Goal: Find specific page/section: Find specific page/section

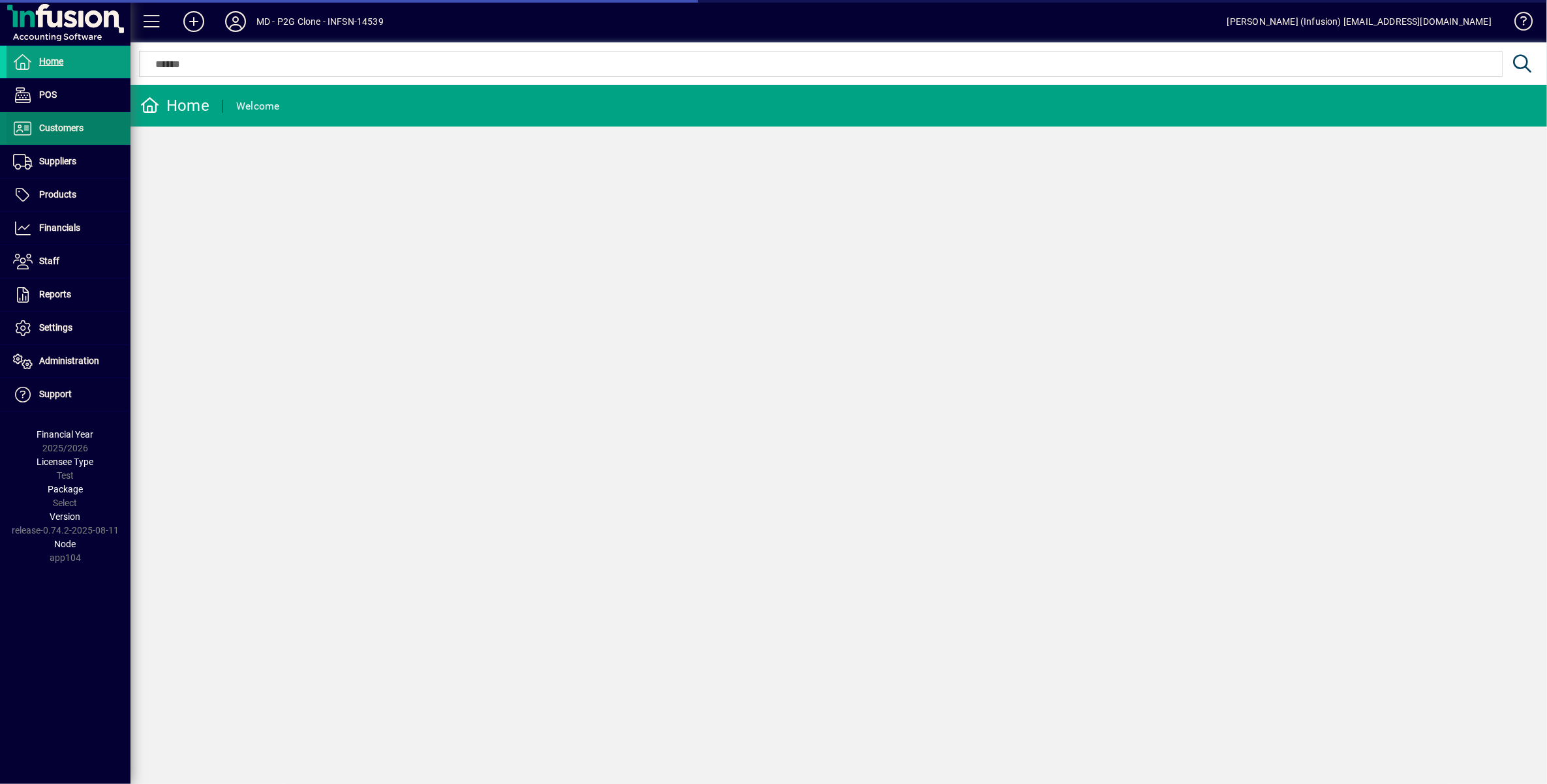
click at [83, 121] on span "Customers" at bounding box center [45, 128] width 77 height 16
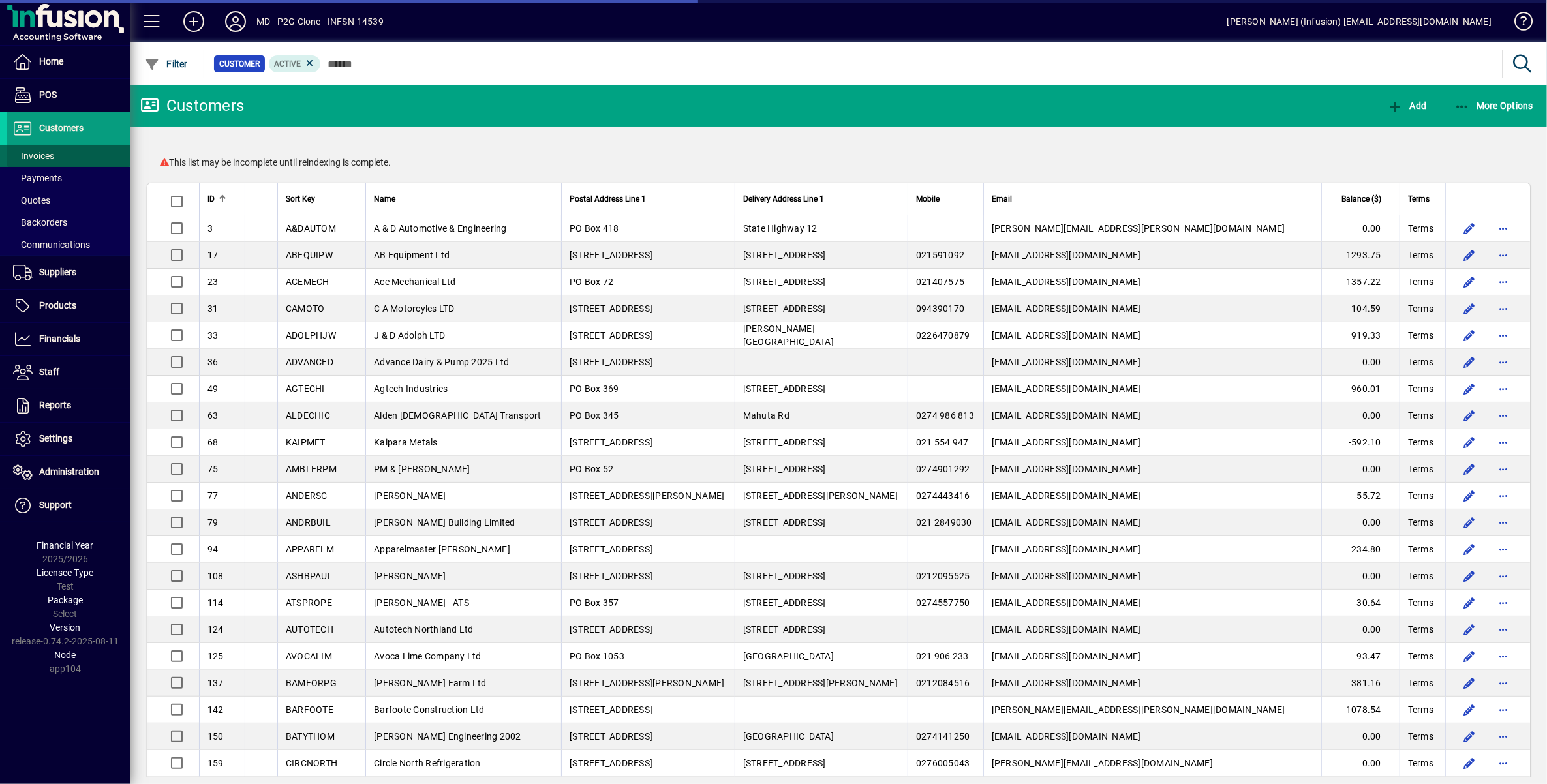
click at [56, 159] on span at bounding box center [68, 156] width 124 height 32
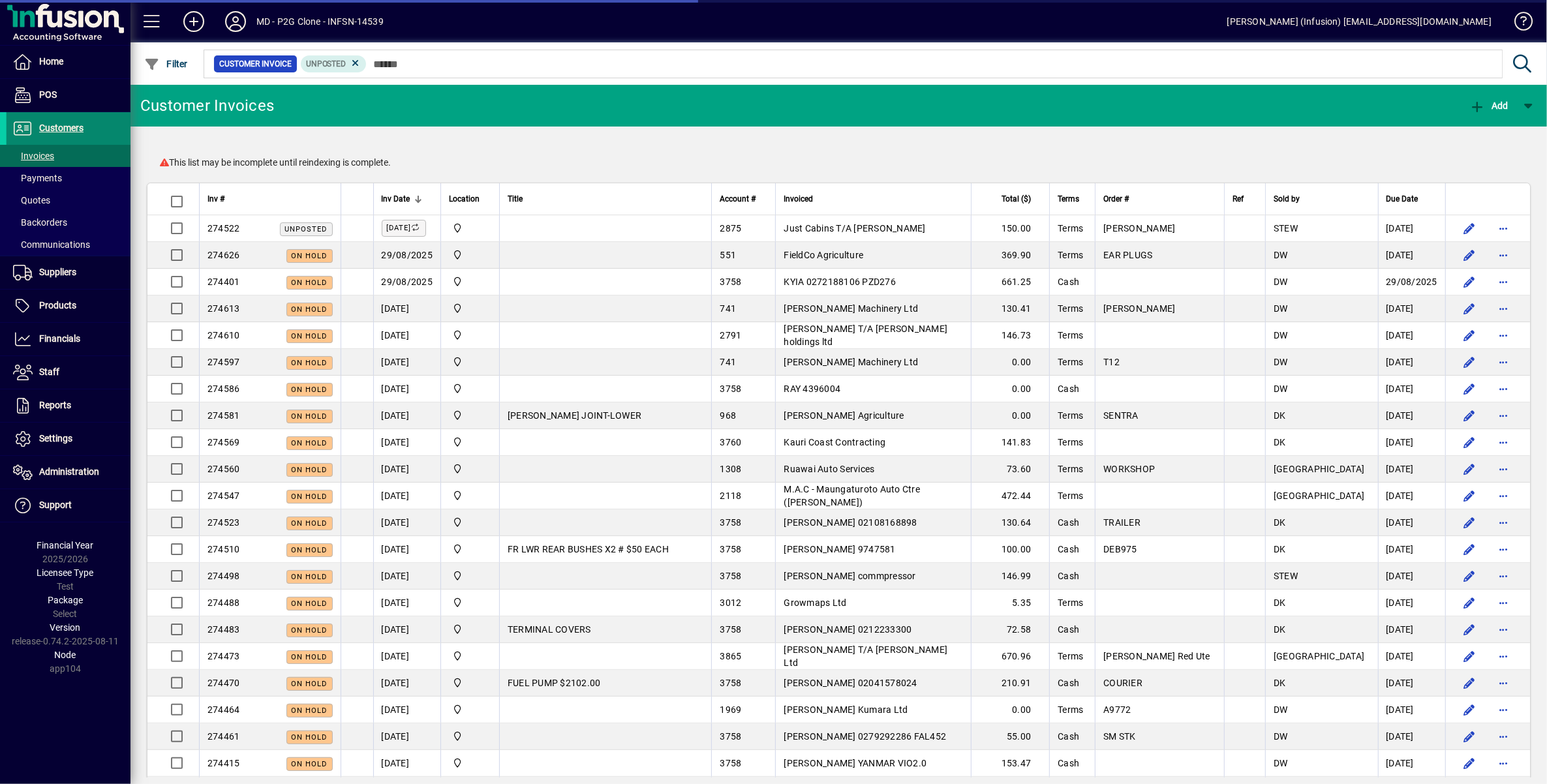
click at [65, 123] on span "Customers" at bounding box center [61, 127] width 45 height 10
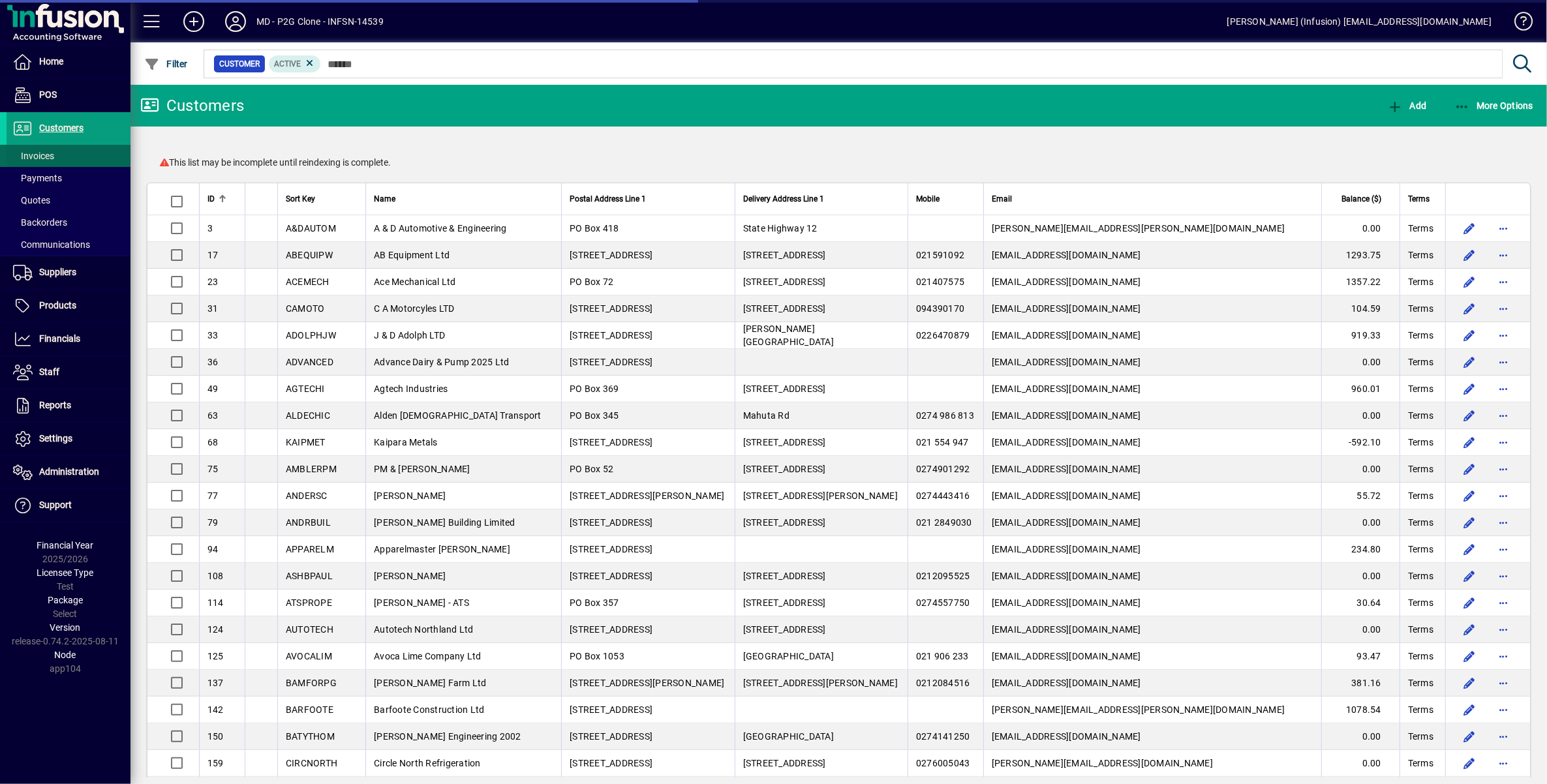
click at [56, 157] on span at bounding box center [68, 156] width 124 height 32
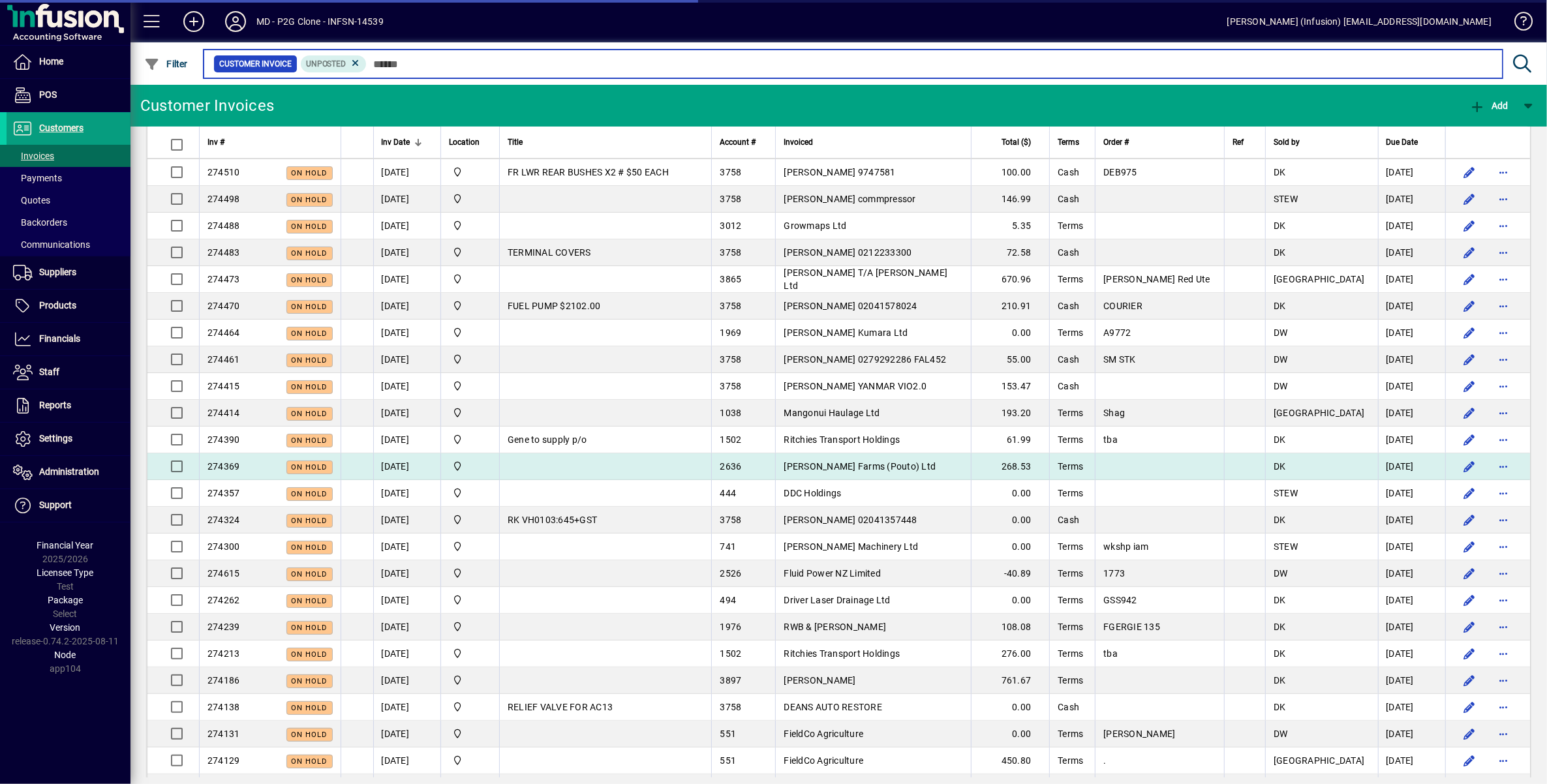
scroll to position [652, 0]
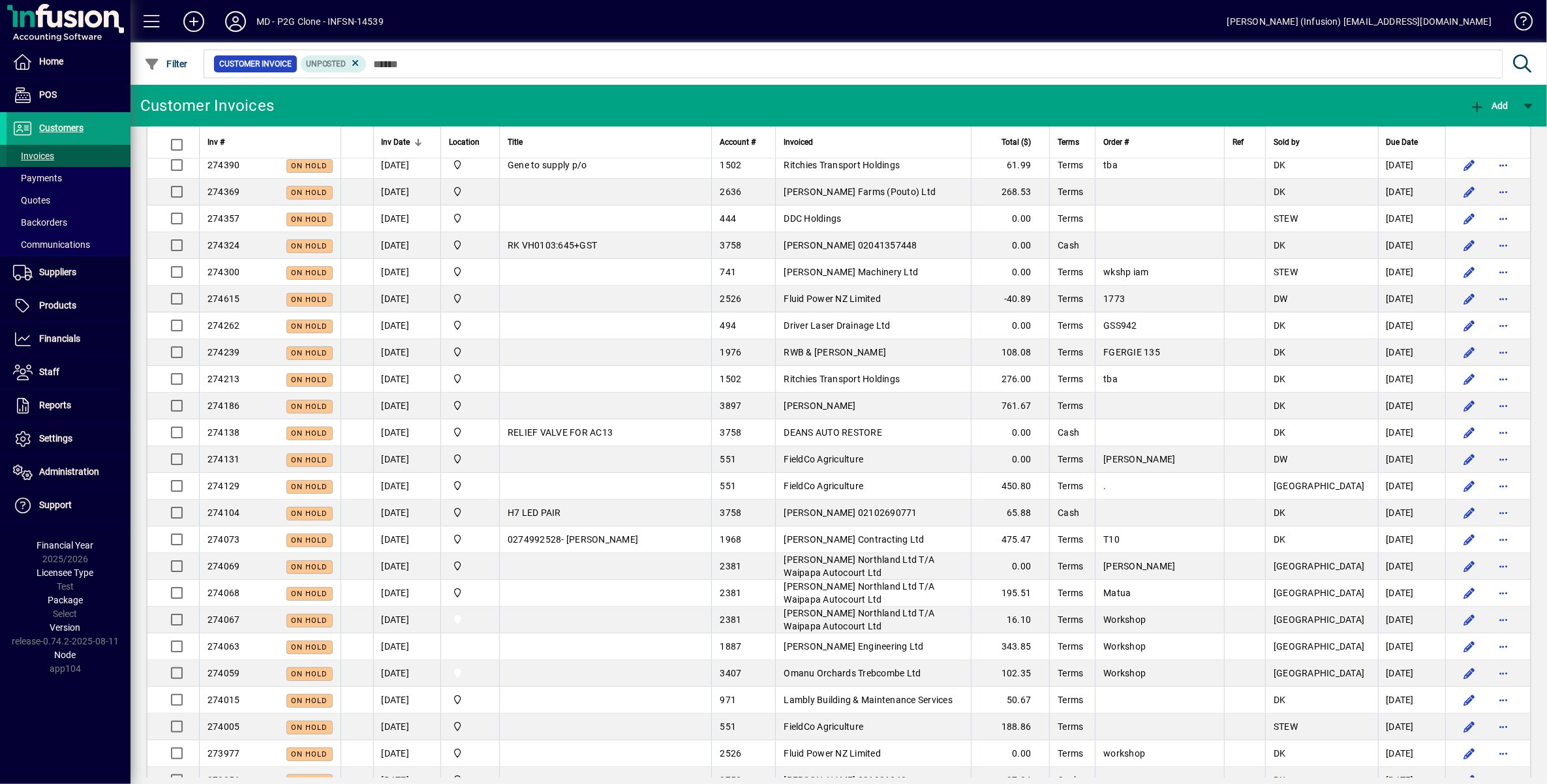
click at [67, 158] on span at bounding box center [68, 156] width 124 height 32
